Goal: Information Seeking & Learning: Find specific fact

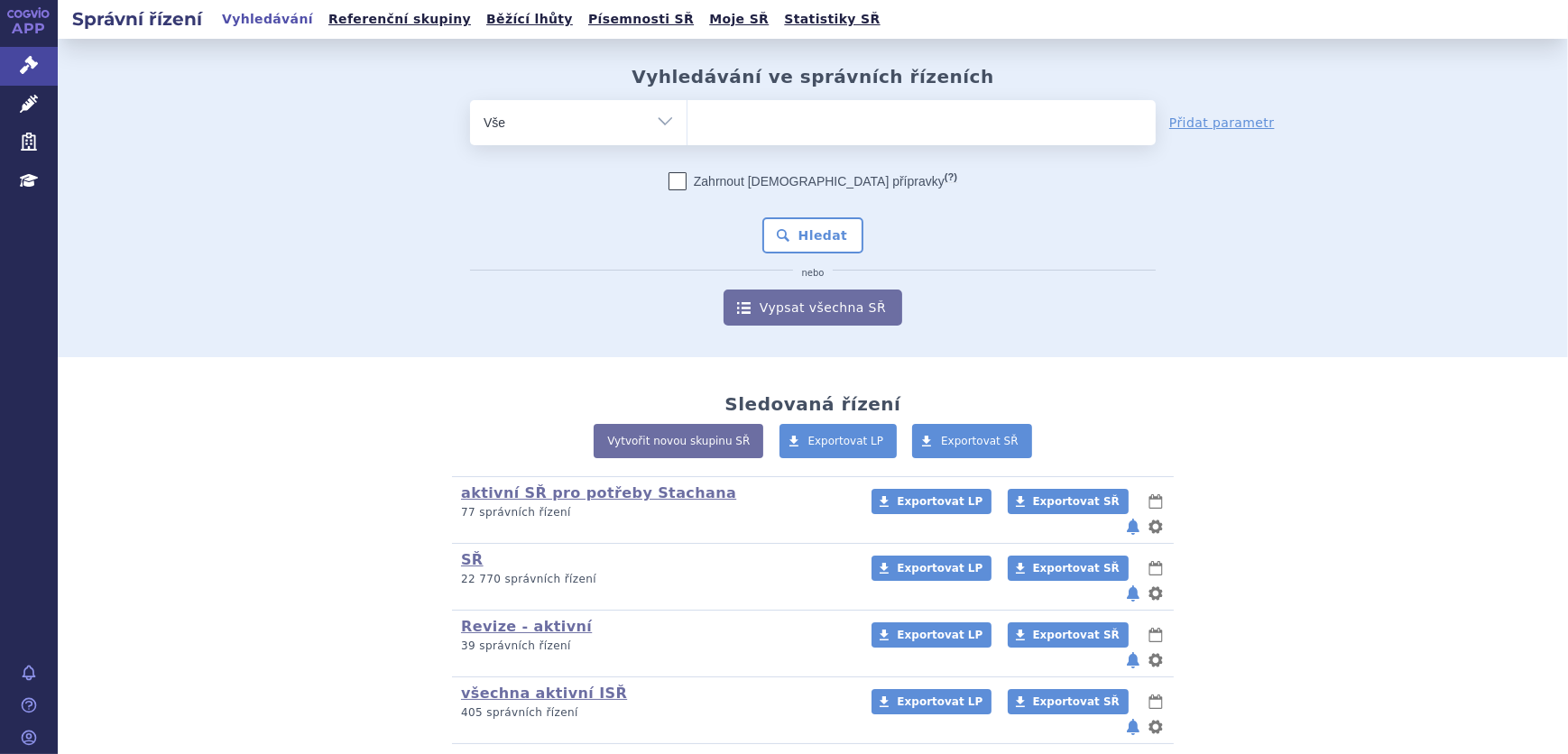
click at [756, 143] on span at bounding box center [920, 122] width 468 height 45
click at [687, 143] on select at bounding box center [686, 121] width 1 height 45
type input "is"
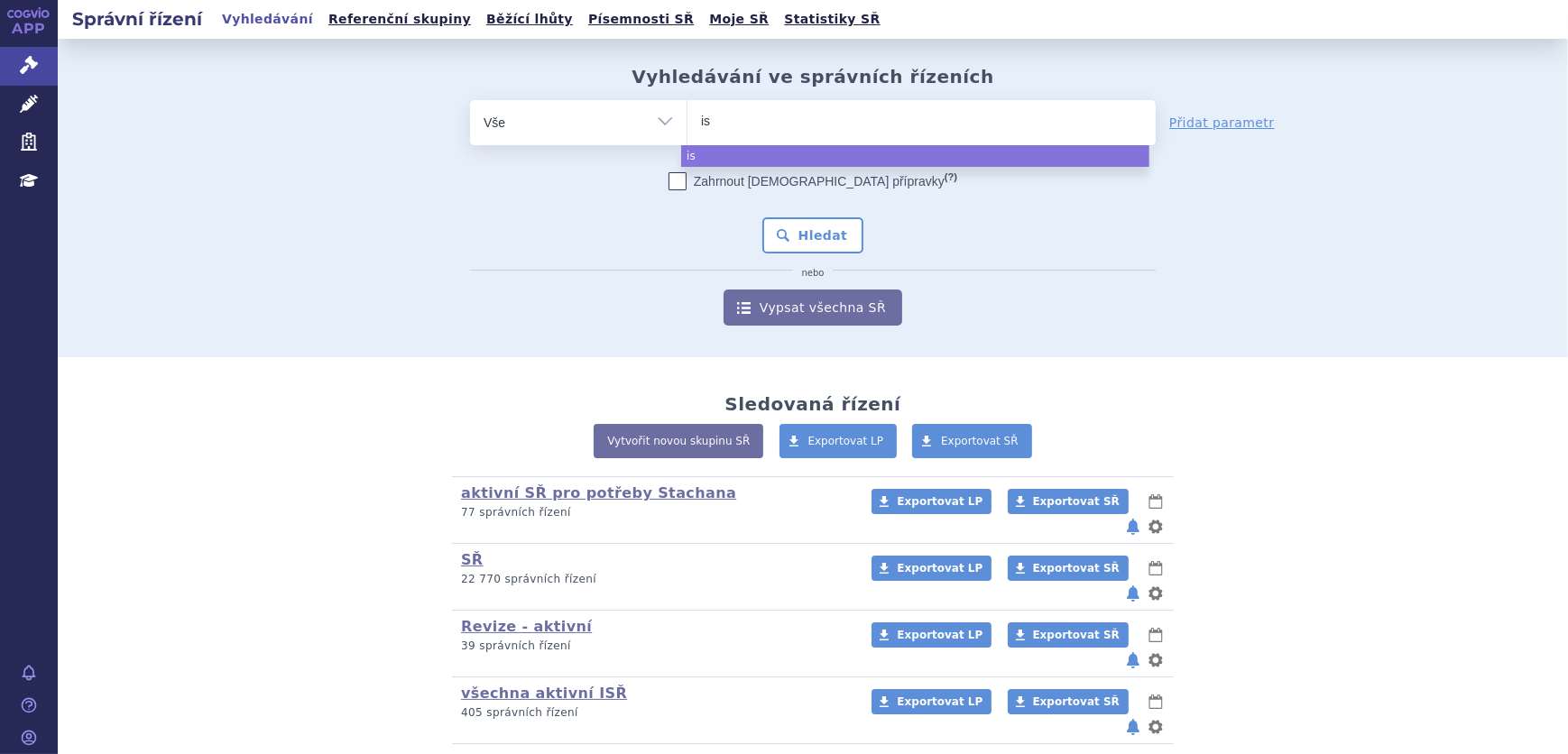
type input "ist"
type input "istu"
type input "isturi"
type input "isturis"
type input "isturisa"
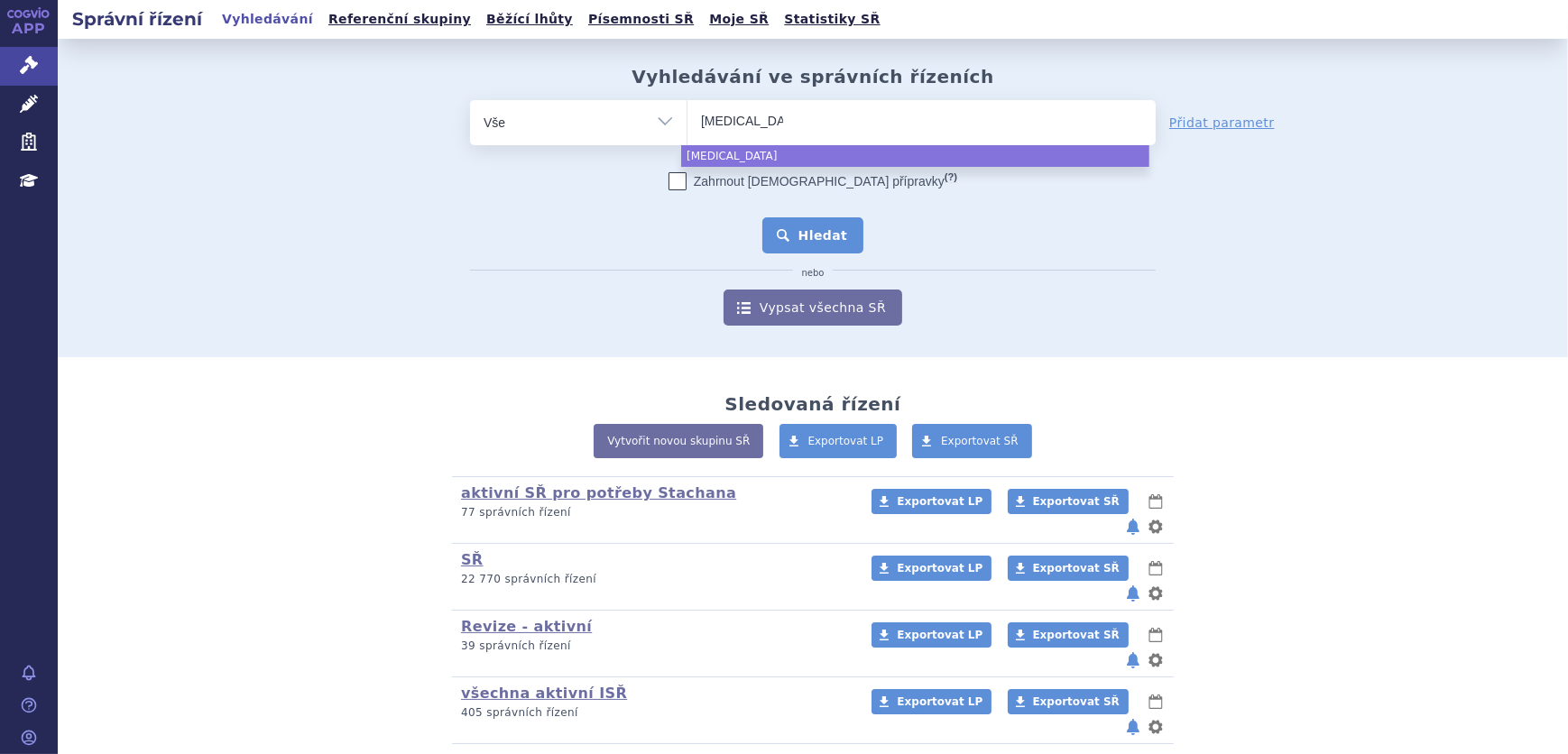
select select "isturisa"
click at [811, 234] on button "Hledat" at bounding box center [813, 235] width 102 height 36
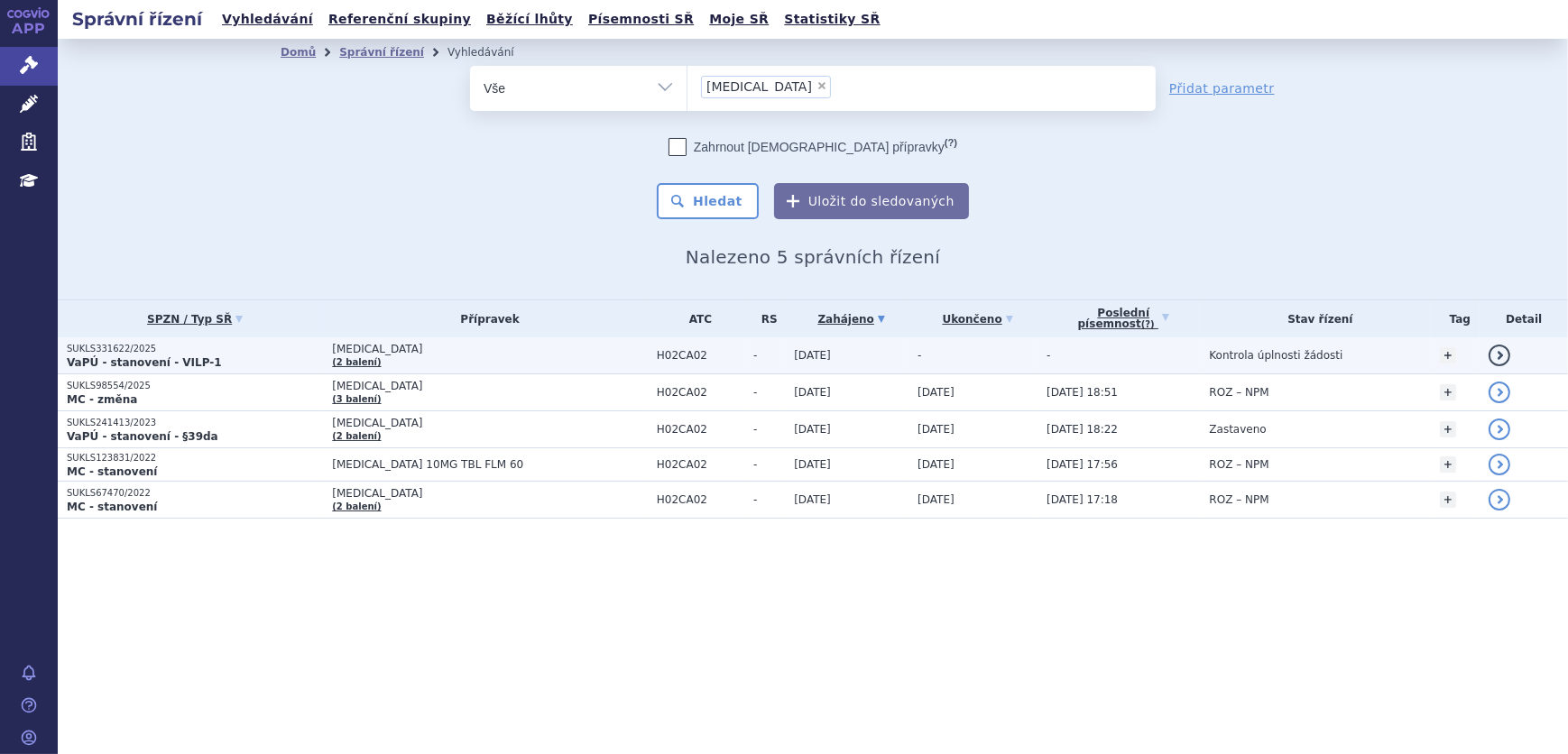
click at [535, 352] on span "ISTURISA" at bounding box center [489, 349] width 316 height 12
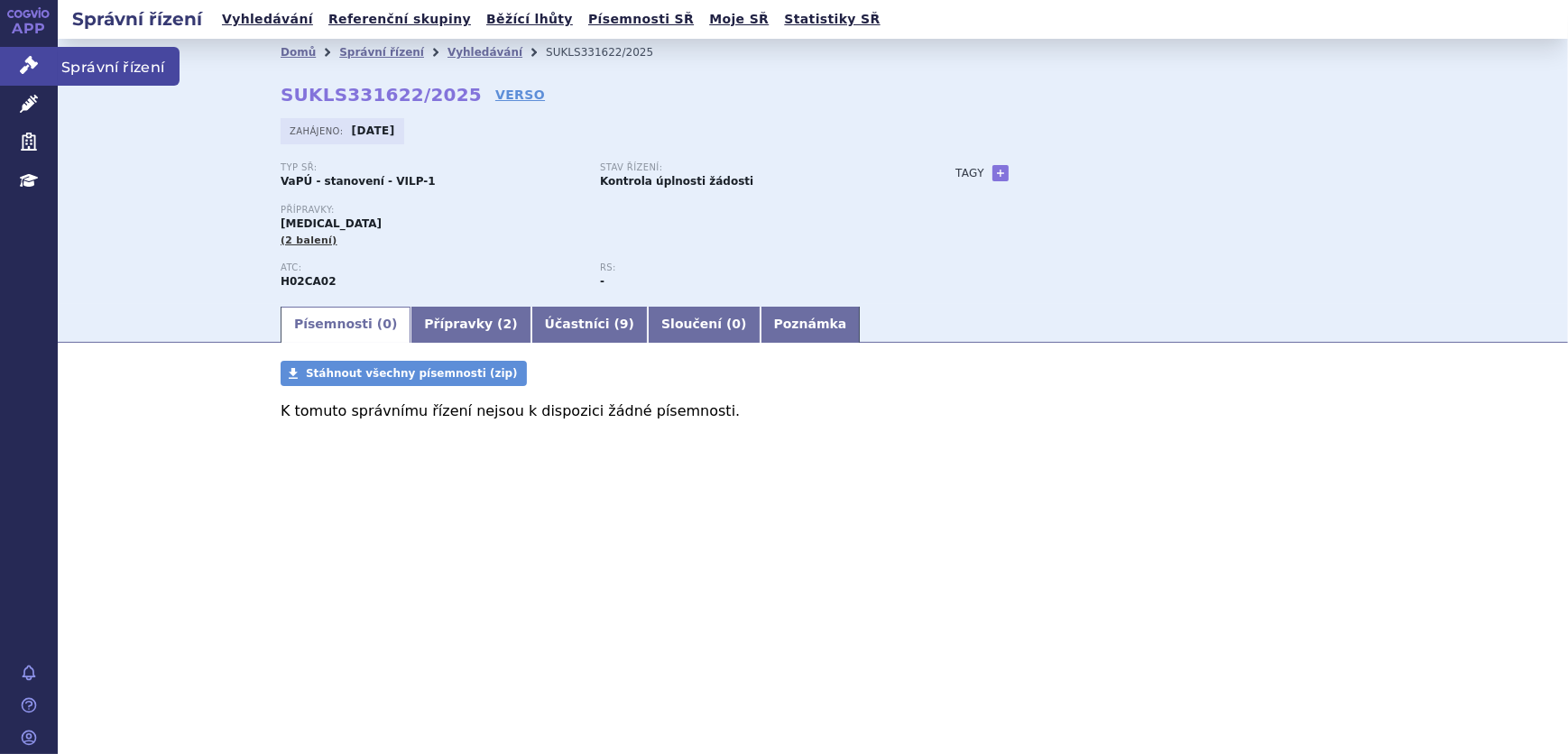
click at [33, 57] on icon at bounding box center [29, 64] width 18 height 18
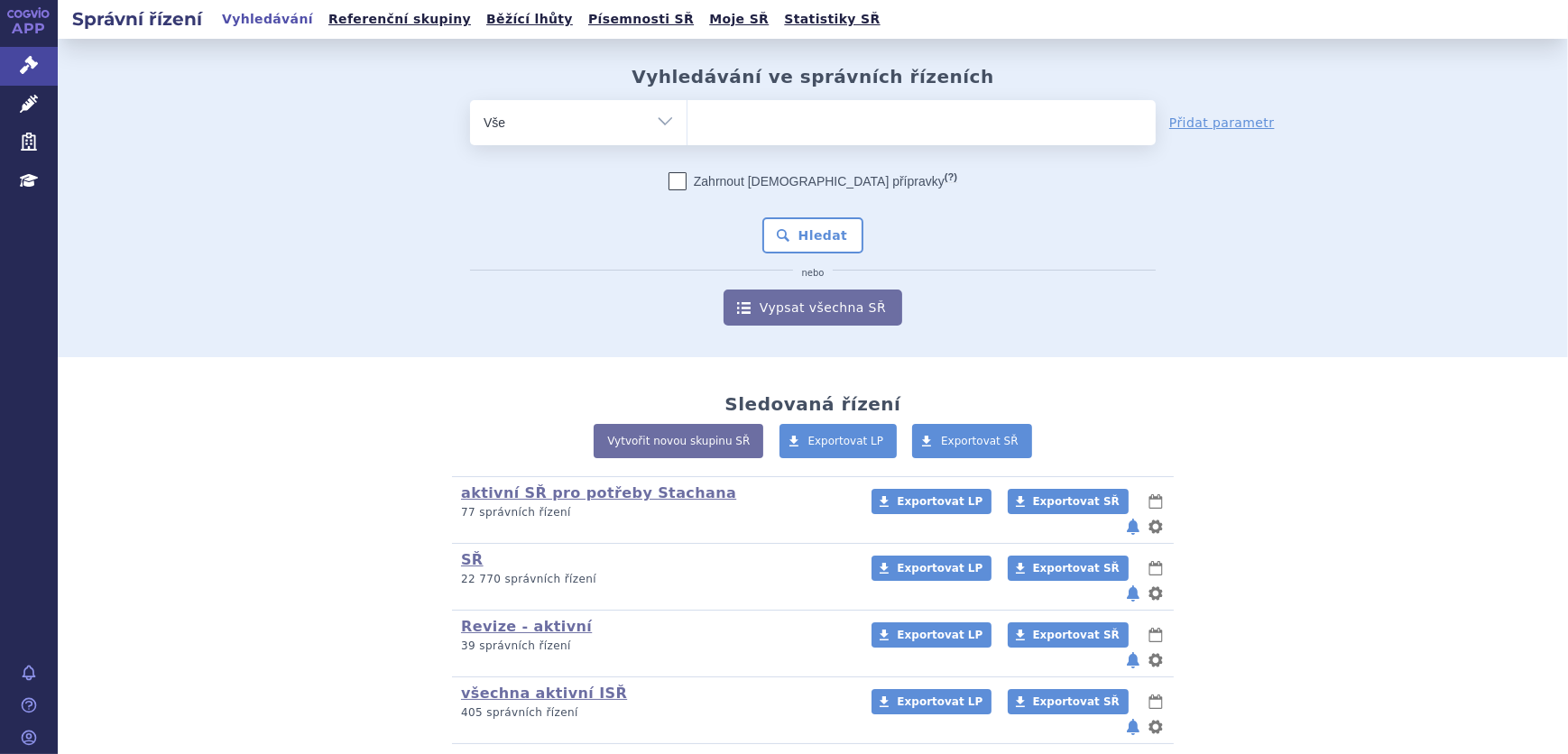
click at [752, 144] on span at bounding box center [920, 122] width 468 height 45
click at [687, 144] on select at bounding box center [686, 121] width 1 height 45
type input "te"
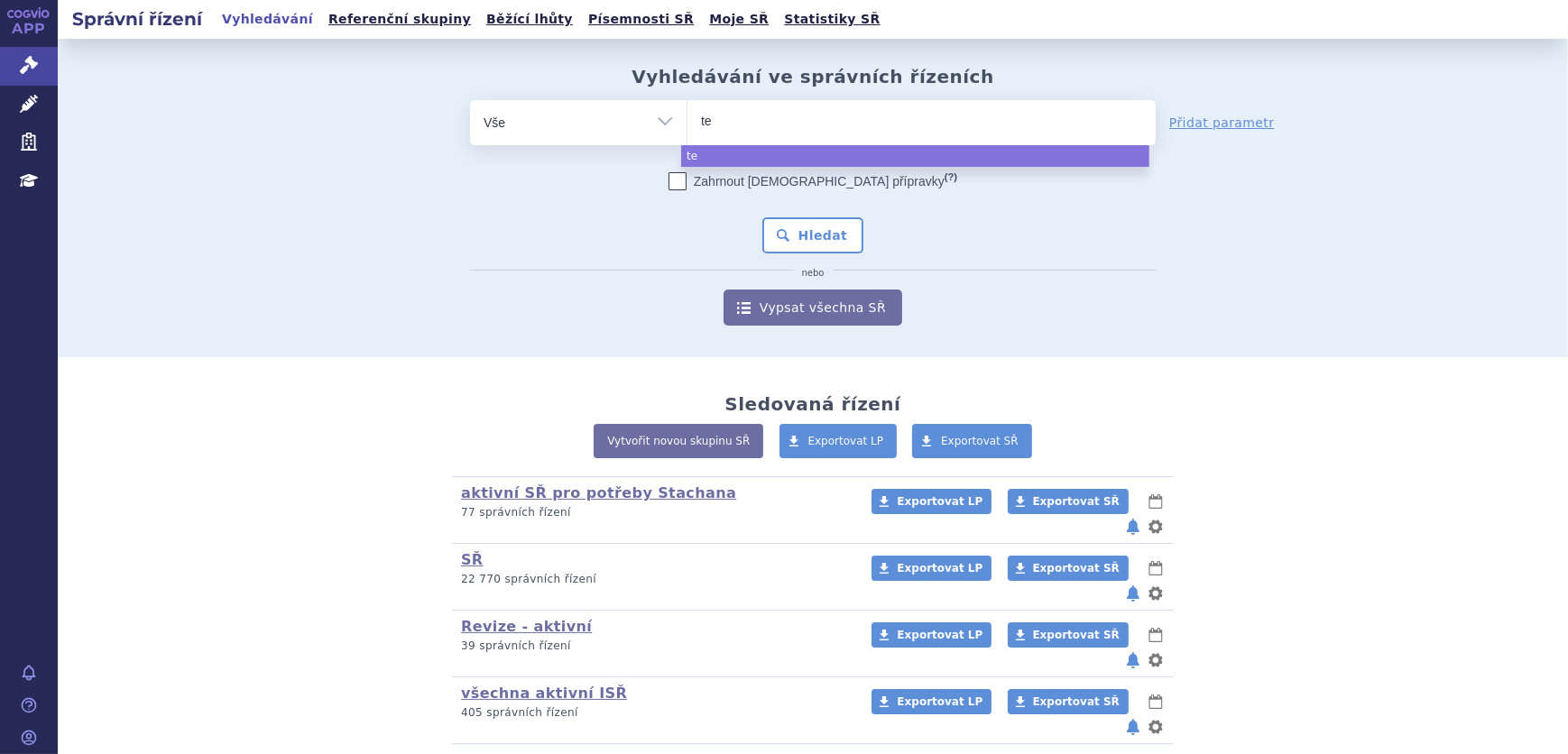
type input "tet"
type input "teta"
type input "tetava"
type input "tetavax"
select select "tetavax"
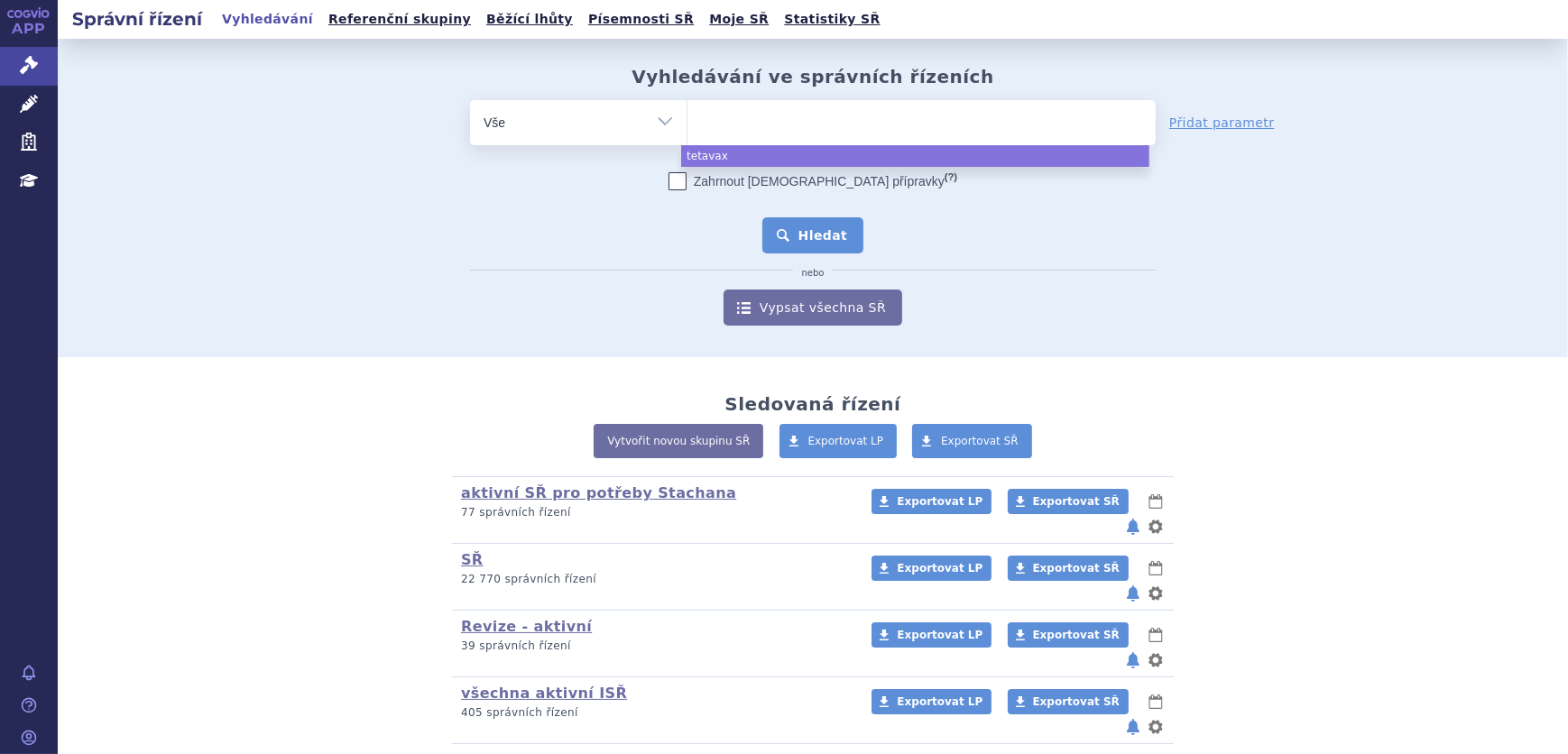
click at [776, 240] on button "Hledat" at bounding box center [813, 235] width 102 height 36
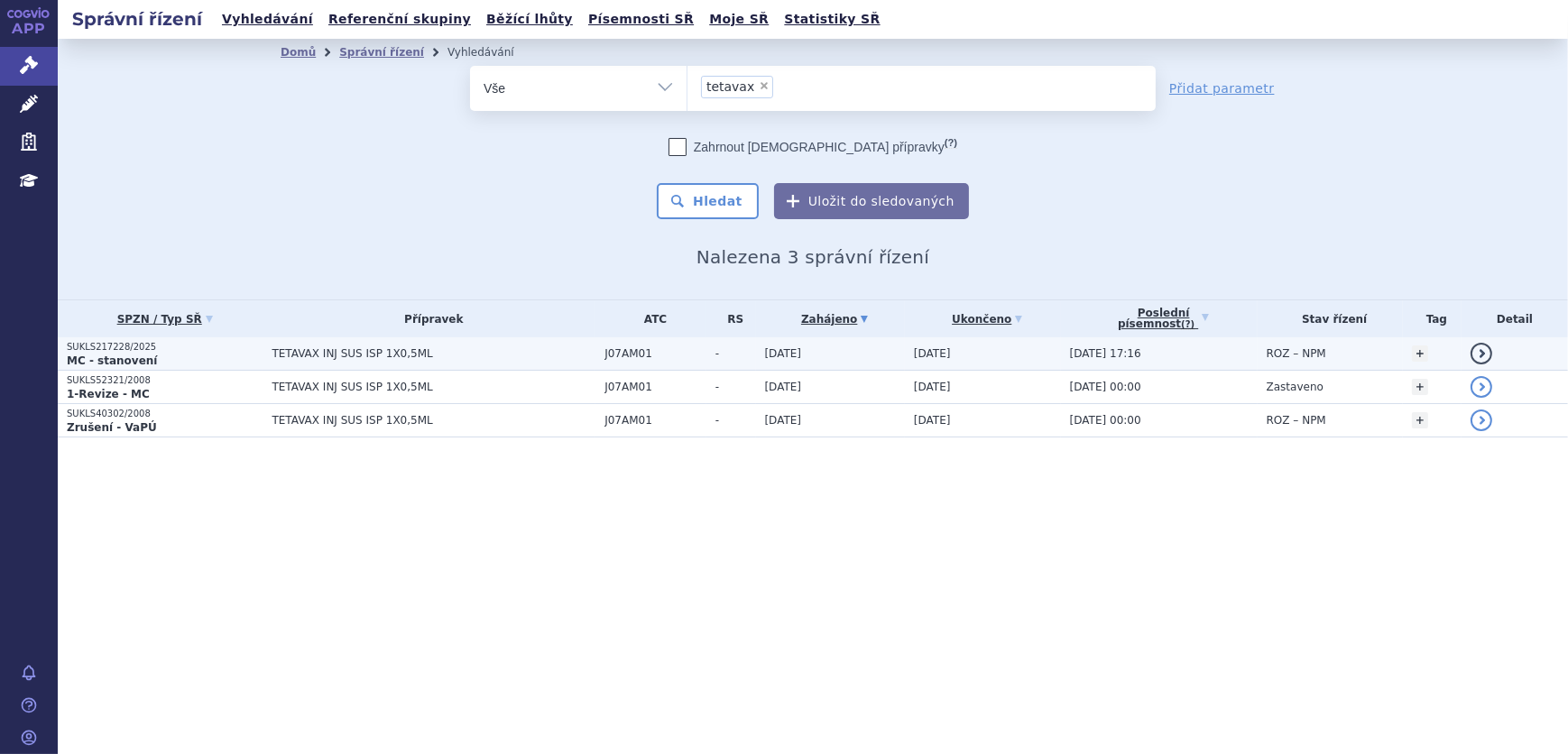
click at [546, 355] on span "TETAVAX INJ SUS ISP 1X0,5ML" at bounding box center [433, 353] width 324 height 12
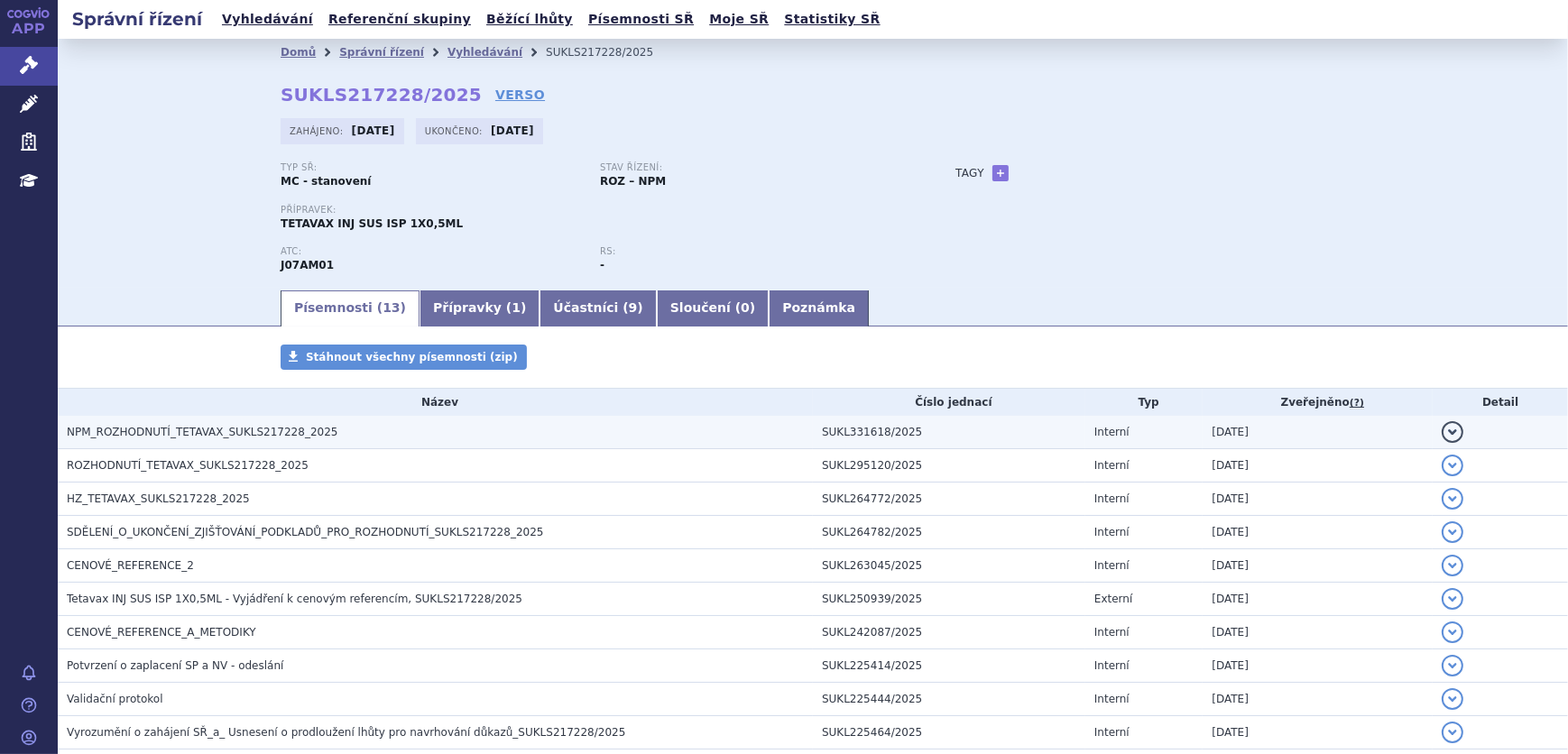
click at [287, 439] on h3 "NPM_ROZHODNUTÍ_TETAVAX_SUKLS217228_2025" at bounding box center [439, 431] width 746 height 18
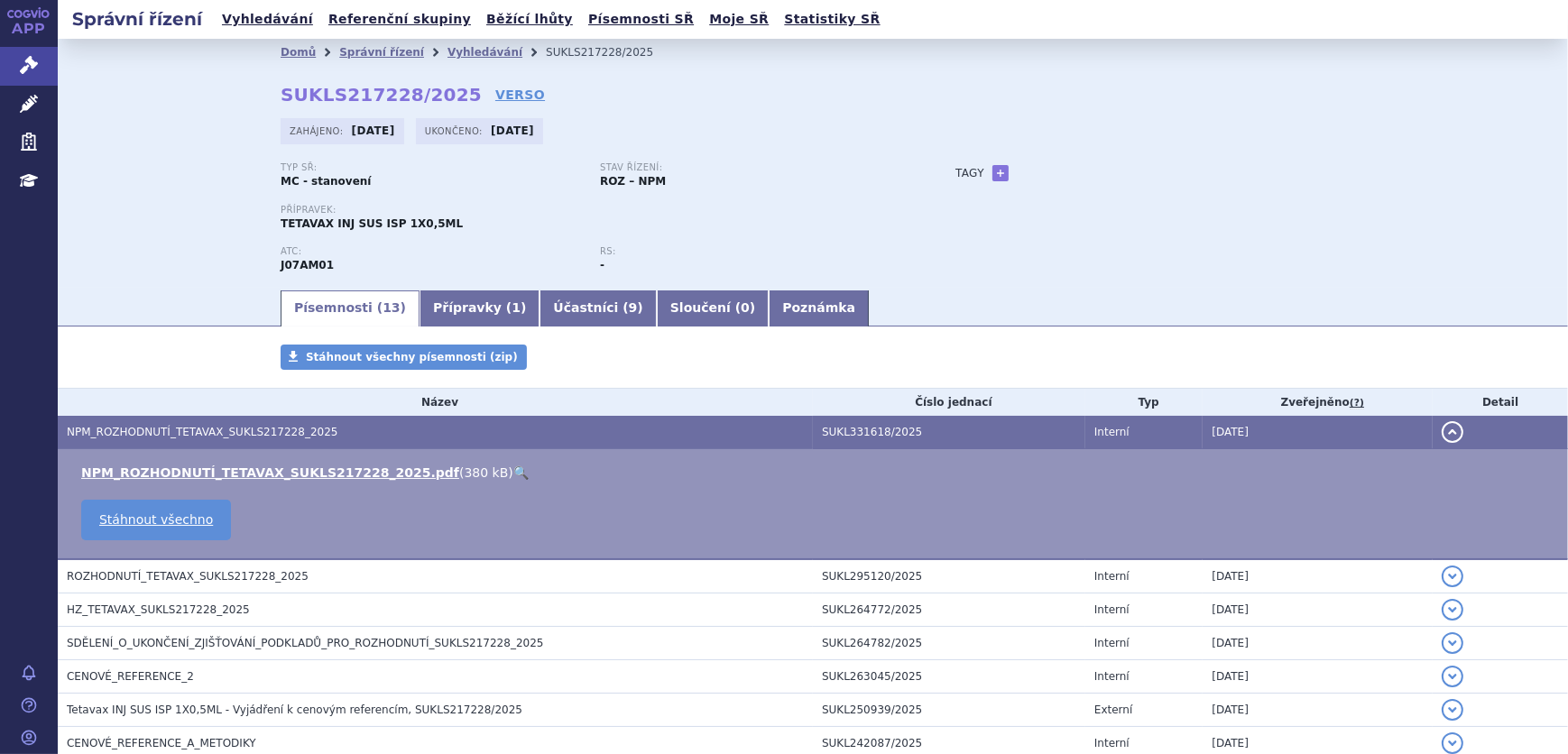
click at [513, 469] on link "🔍" at bounding box center [521, 472] width 15 height 14
click at [453, 46] on link "Vyhledávání" at bounding box center [485, 52] width 75 height 12
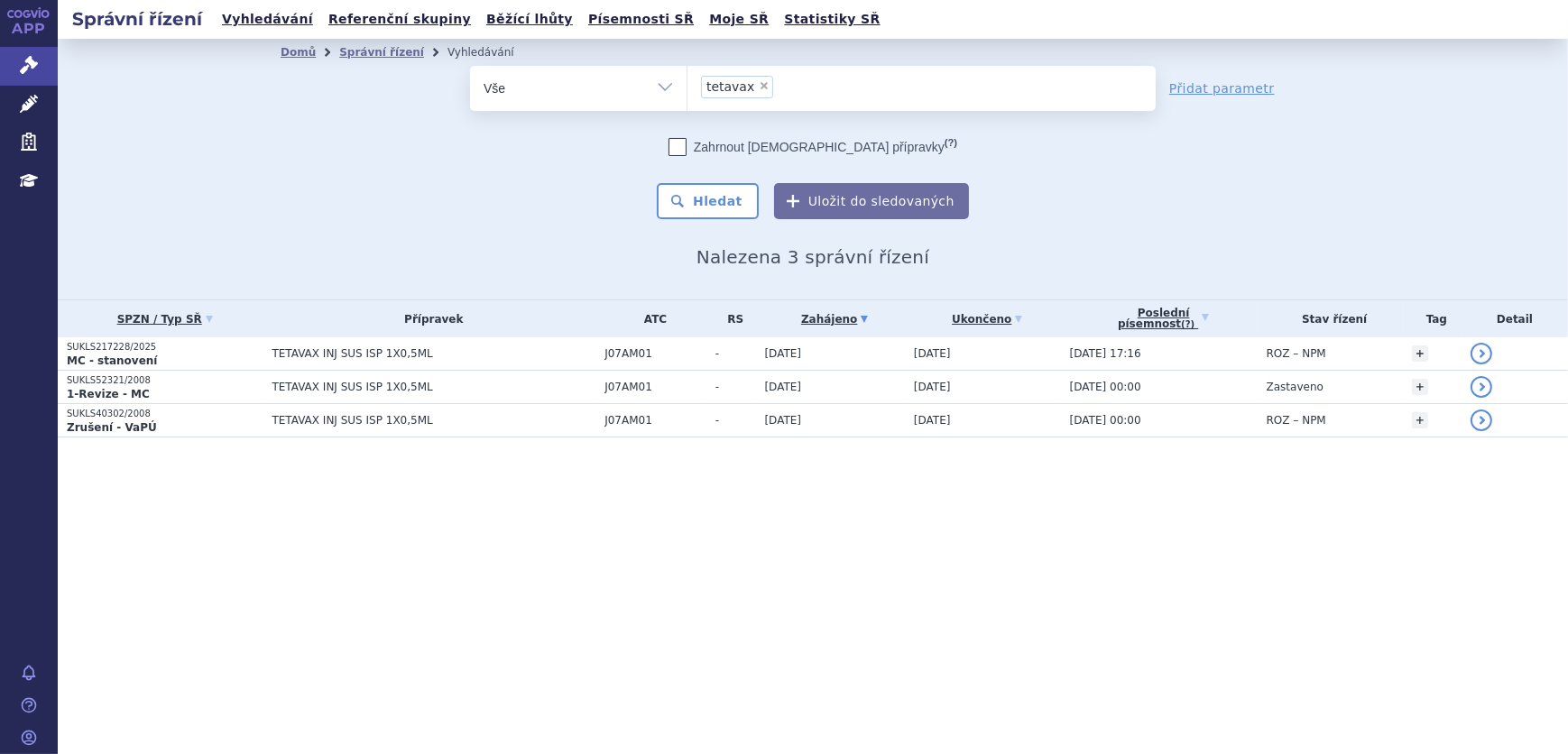
click at [758, 87] on span "×" at bounding box center [763, 85] width 11 height 11
click at [687, 87] on select "tetavax" at bounding box center [686, 87] width 1 height 45
select select
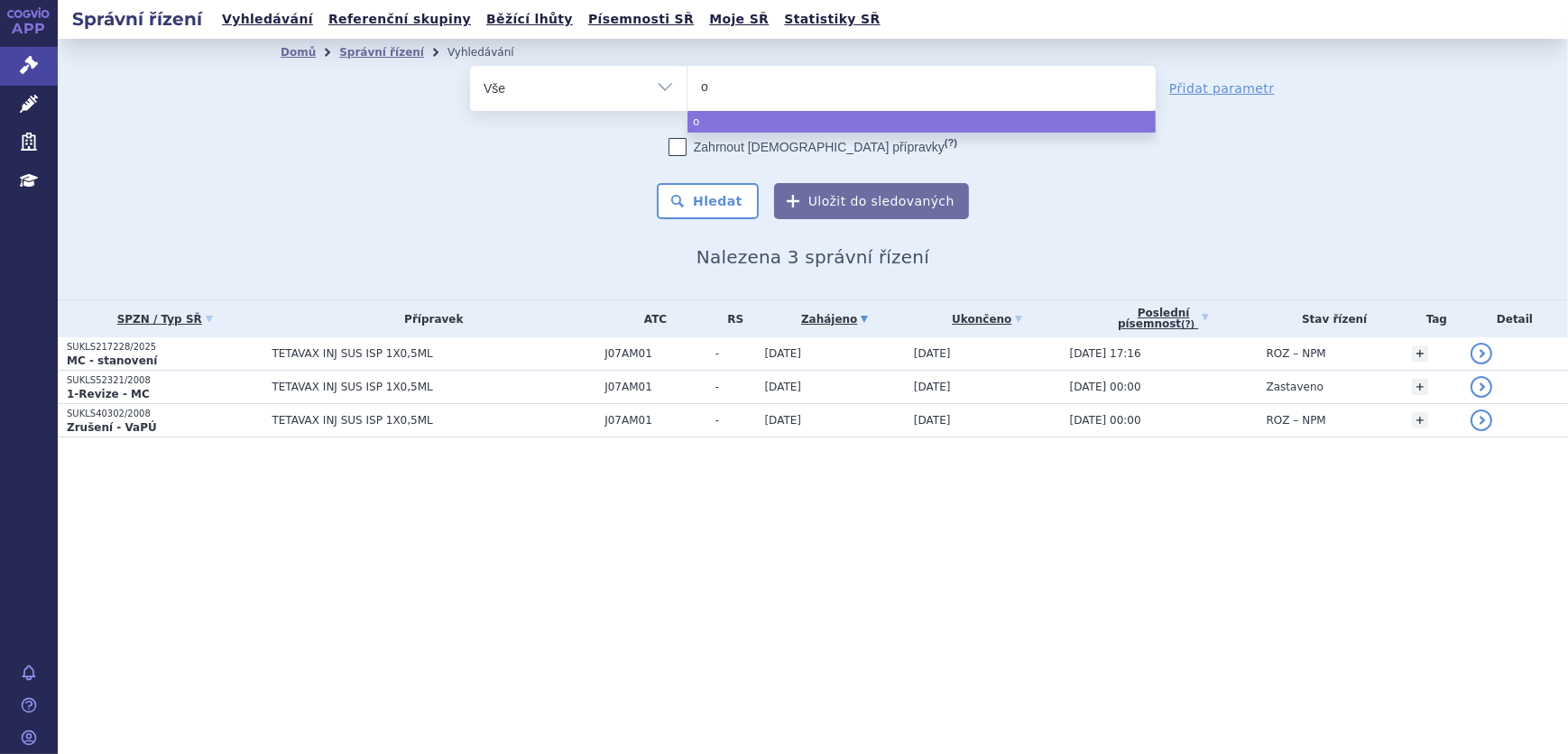
type input "om"
type input "omjj"
type input "omjja"
type input "omjjara"
select select "omjjara"
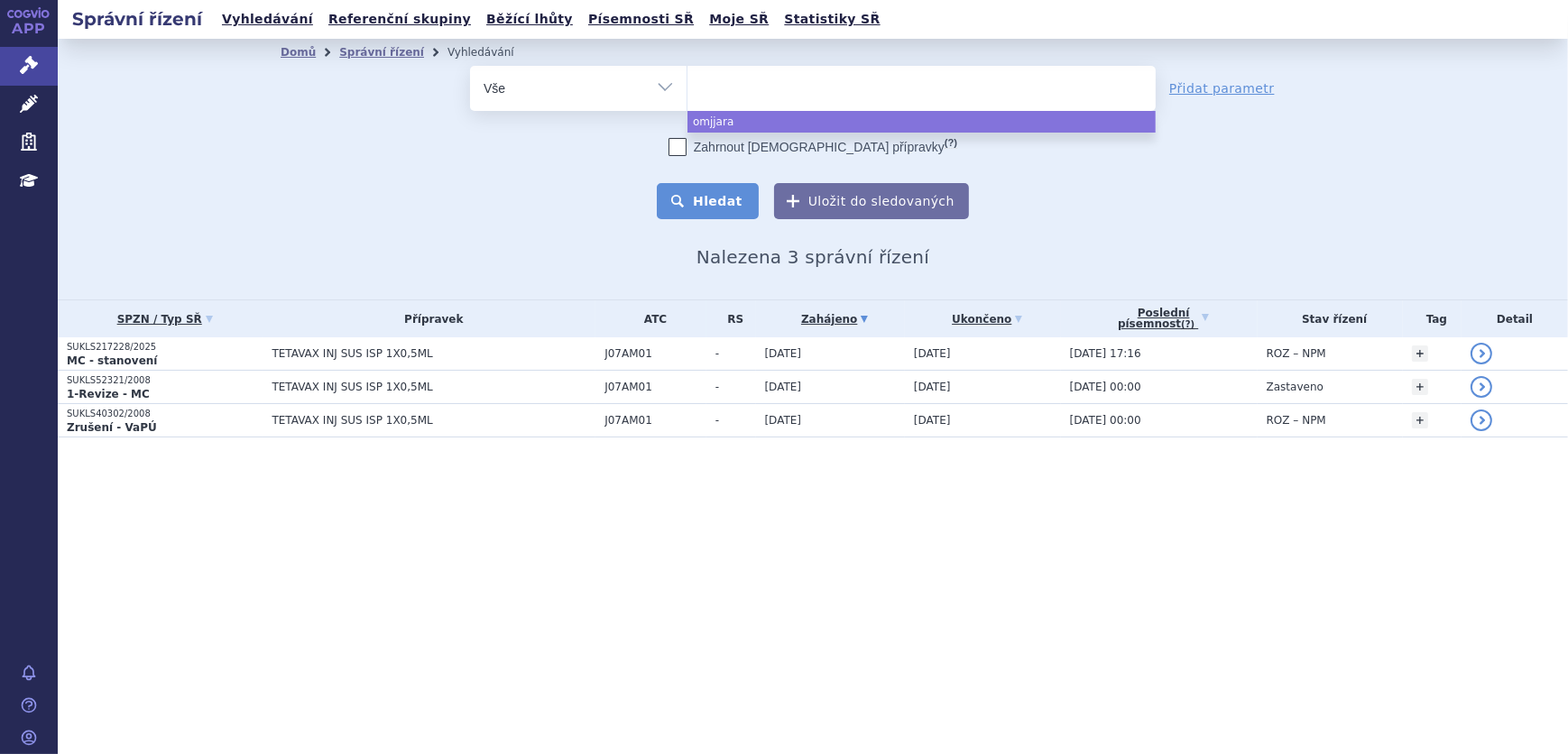
click at [715, 198] on button "Hledat" at bounding box center [707, 202] width 102 height 36
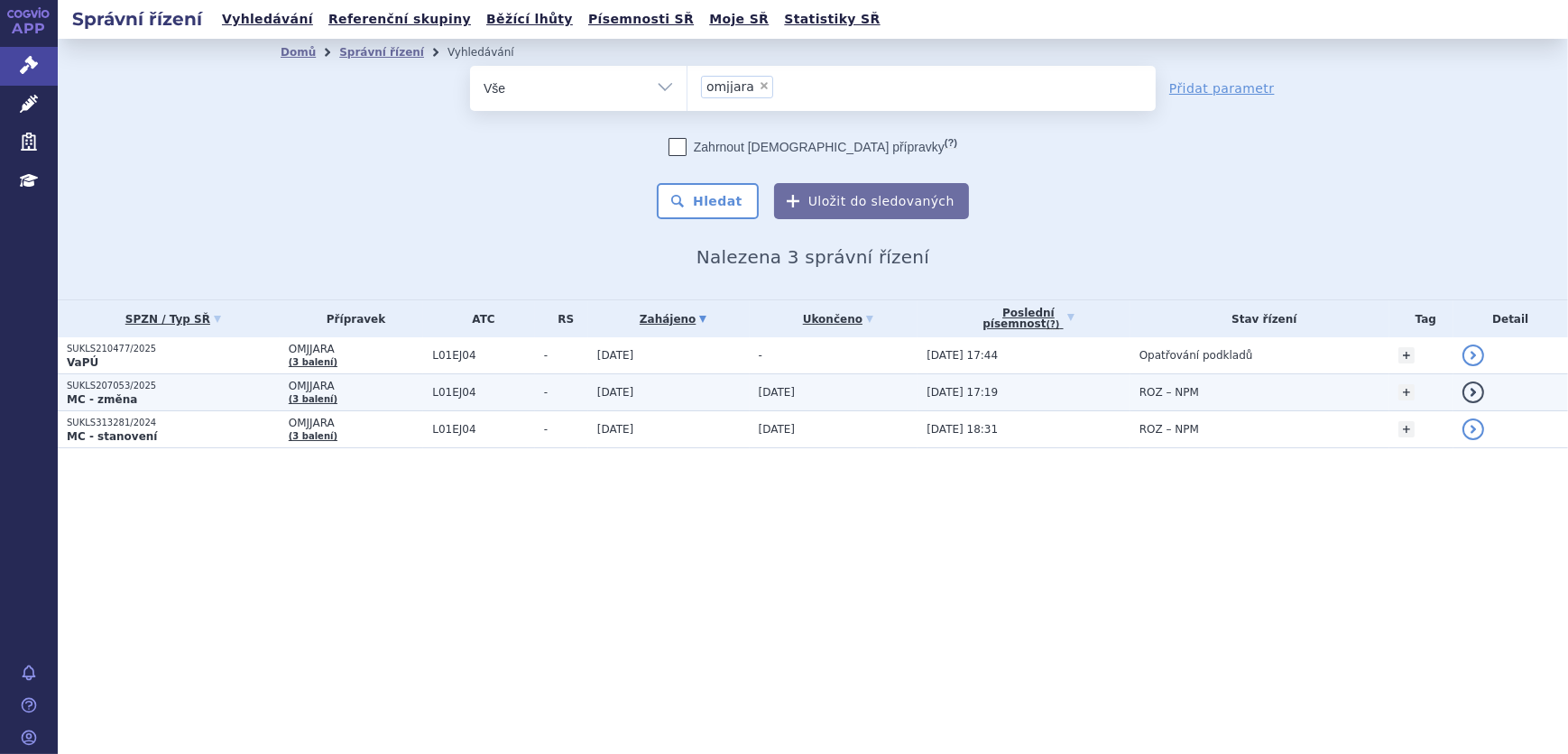
click at [362, 393] on td "OMJJARA (3 balení)" at bounding box center [352, 393] width 144 height 36
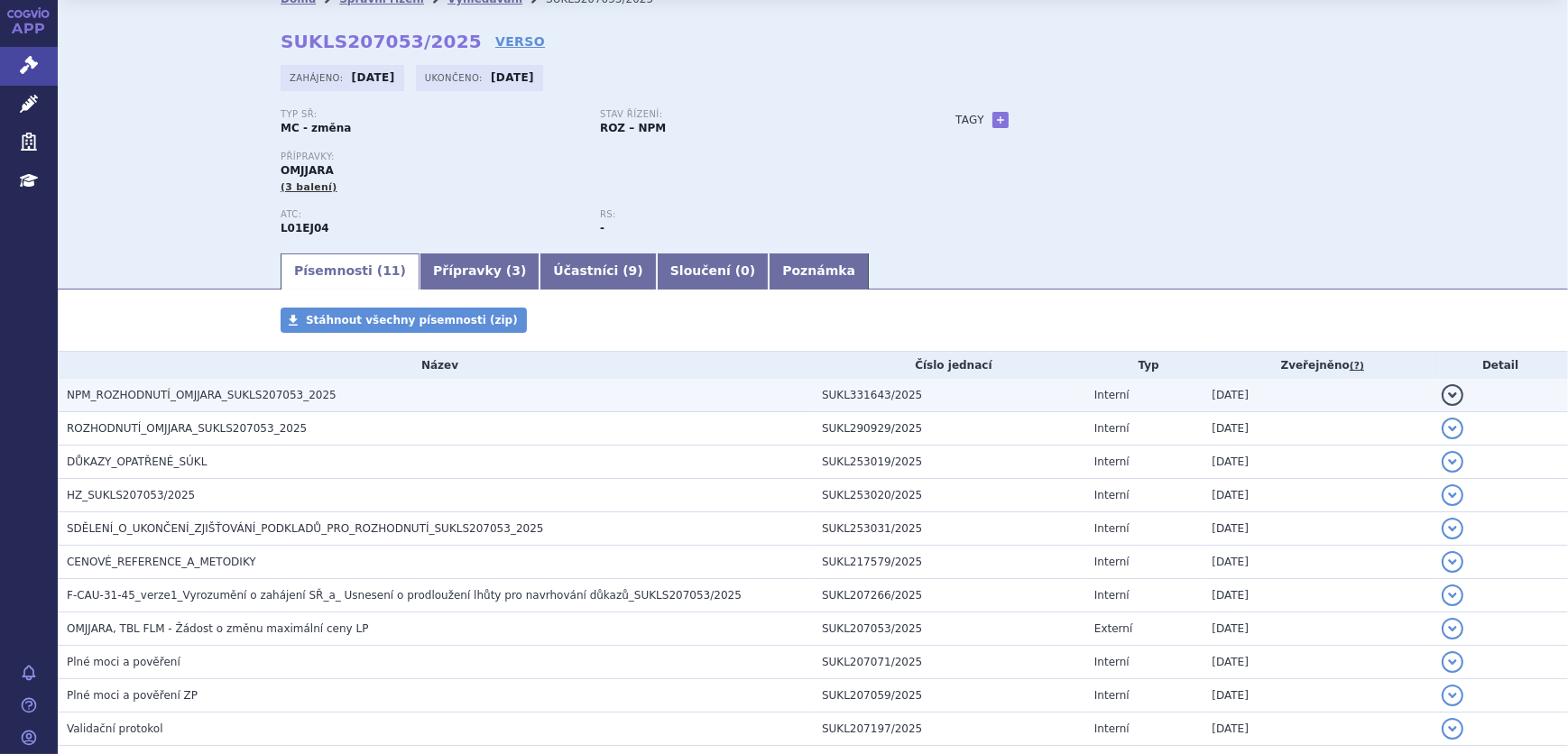
scroll to position [81, 0]
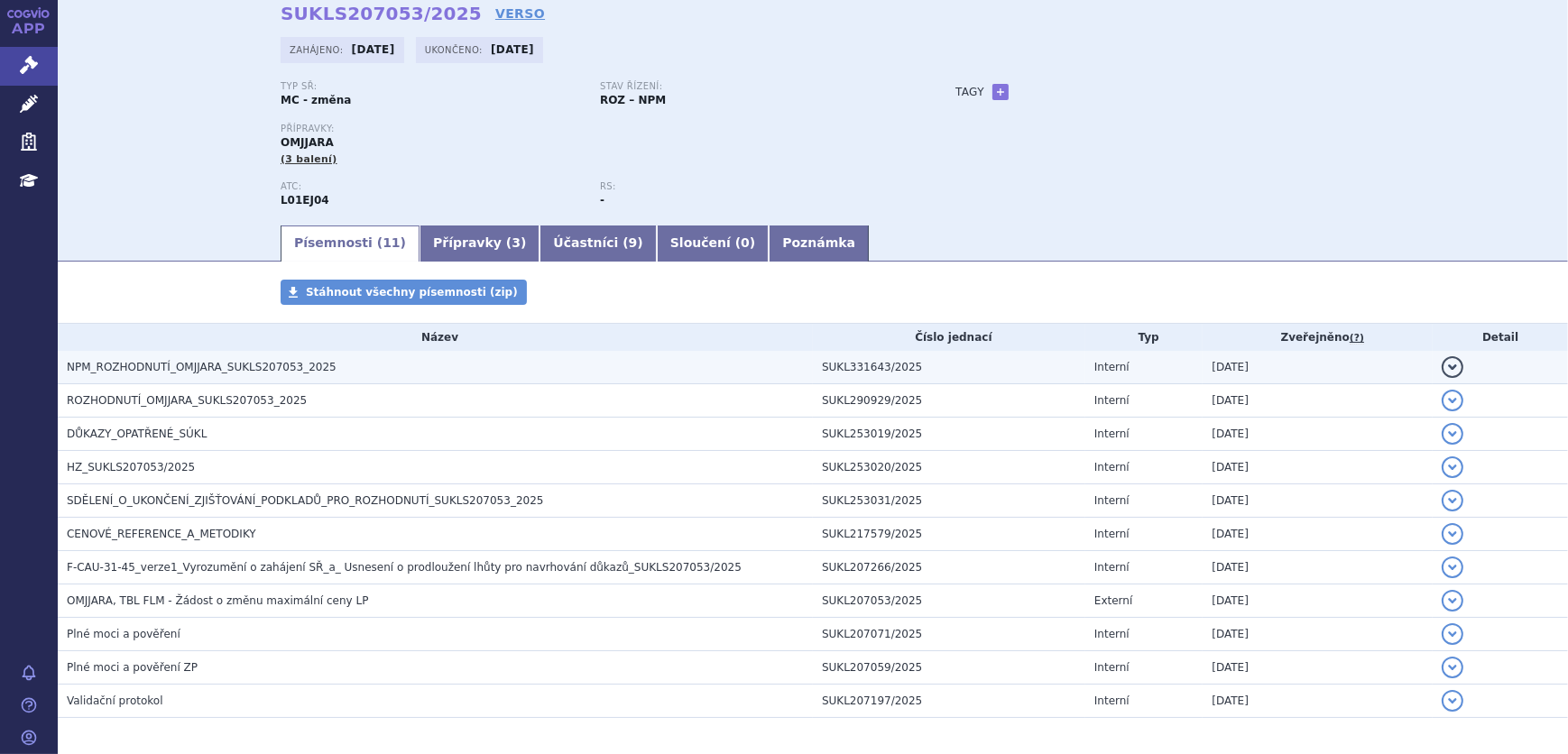
click at [199, 364] on span "NPM_ROZHODNUTÍ_OMJJARA_SUKLS207053_2025" at bounding box center [201, 366] width 270 height 12
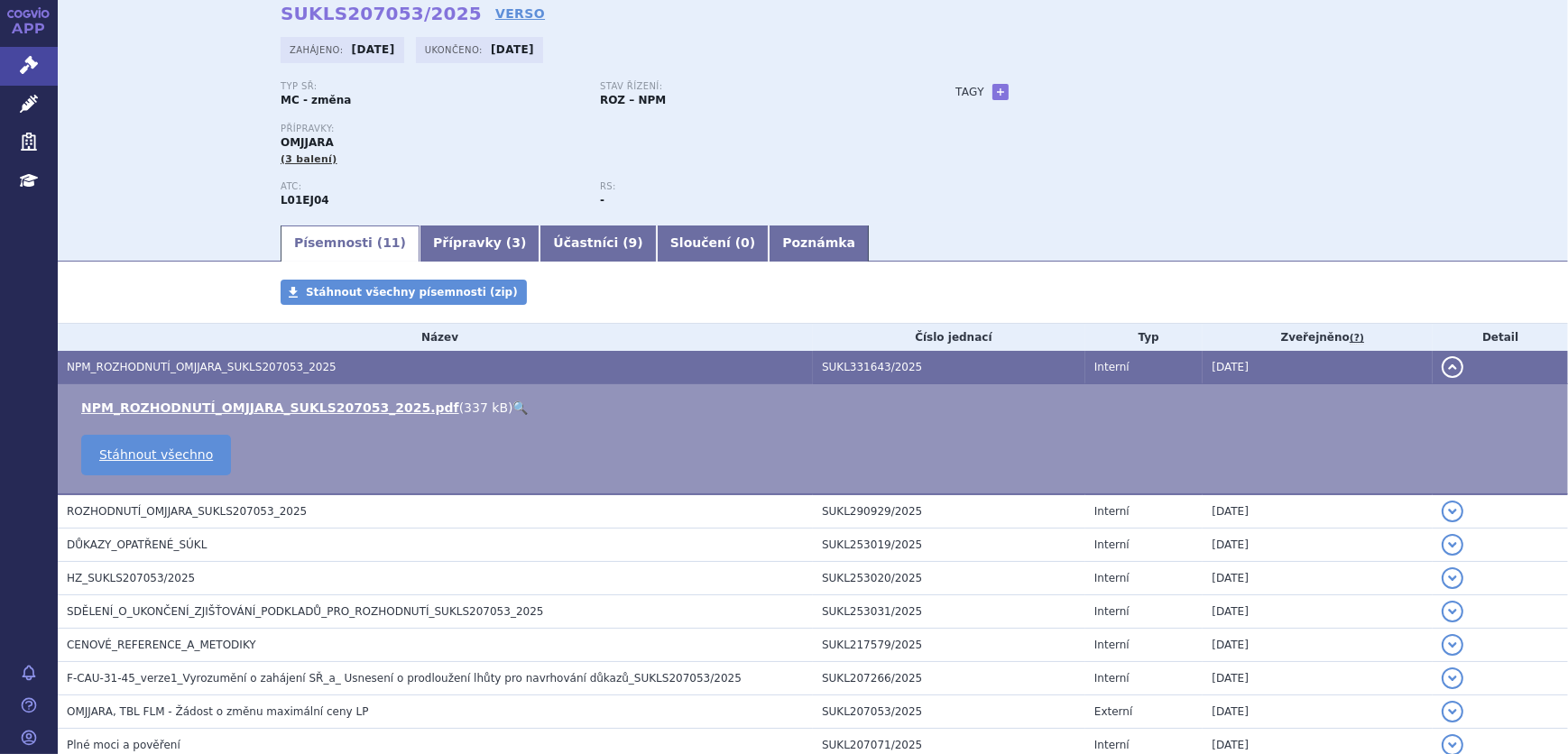
click at [513, 404] on link "🔍" at bounding box center [521, 407] width 15 height 14
